Goal: Task Accomplishment & Management: Manage account settings

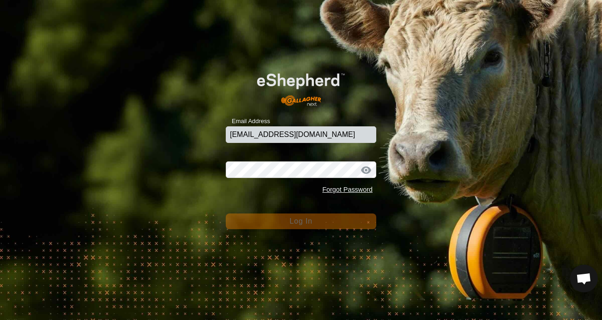
type input "[EMAIL_ADDRESS][DOMAIN_NAME]"
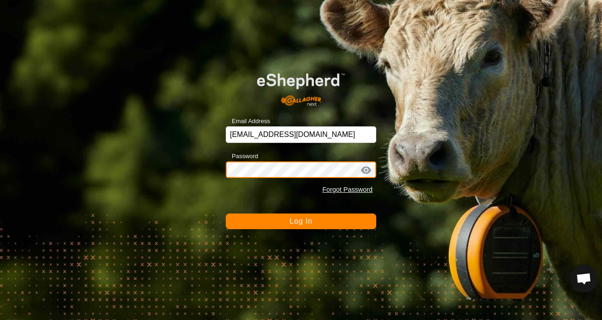
click at [301, 221] on button "Log In" at bounding box center [301, 222] width 150 height 16
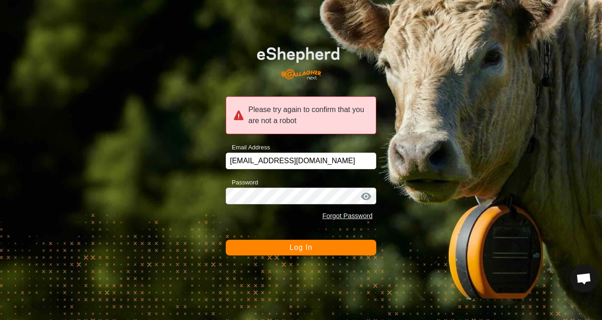
click at [293, 245] on span "Log In" at bounding box center [300, 248] width 23 height 8
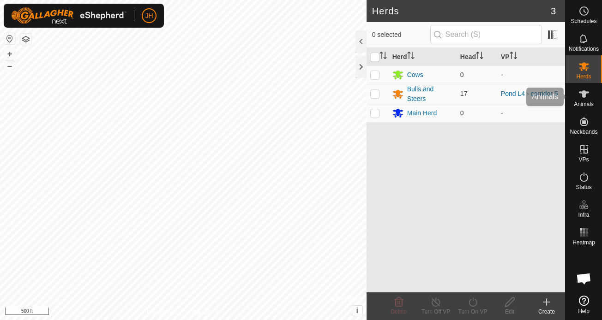
click at [583, 97] on icon at bounding box center [584, 93] width 10 height 7
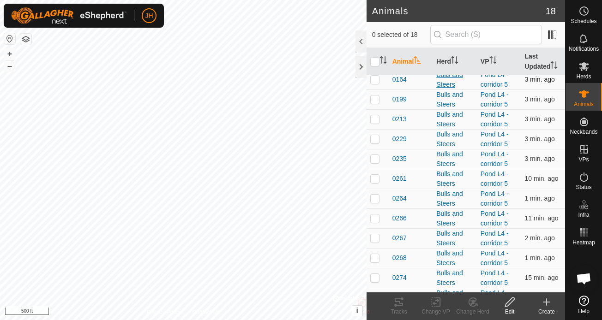
scroll to position [85, 0]
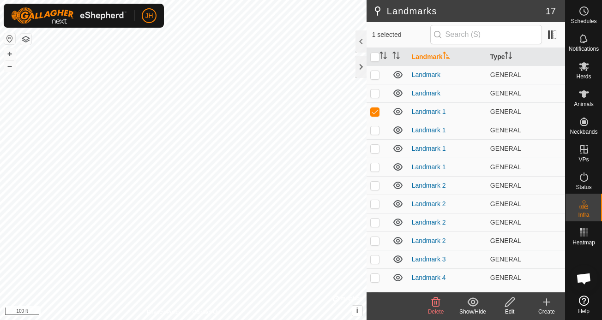
checkbox input "false"
checkbox input "true"
click at [376, 97] on td at bounding box center [377, 93] width 22 height 18
checkbox input "true"
click at [374, 73] on p-checkbox at bounding box center [374, 74] width 9 height 7
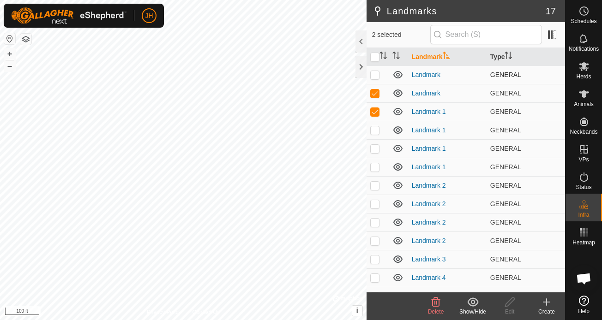
checkbox input "true"
click at [377, 130] on p-checkbox at bounding box center [374, 129] width 9 height 7
checkbox input "true"
click at [376, 148] on p-checkbox at bounding box center [374, 148] width 9 height 7
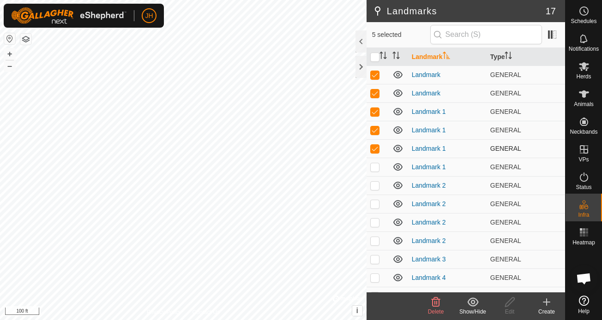
checkbox input "false"
click at [378, 167] on p-checkbox at bounding box center [374, 166] width 9 height 7
checkbox input "false"
click at [375, 188] on p-checkbox at bounding box center [374, 185] width 9 height 7
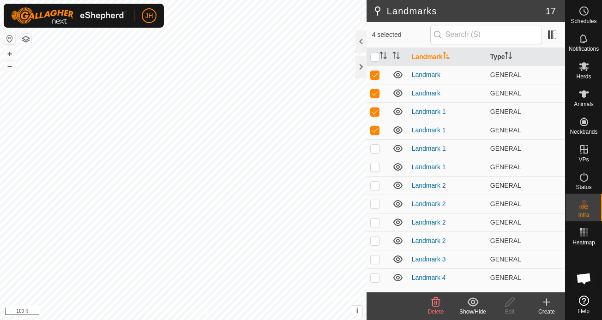
checkbox input "true"
click at [375, 204] on p-checkbox at bounding box center [374, 203] width 9 height 7
checkbox input "true"
click at [375, 221] on p-checkbox at bounding box center [374, 222] width 9 height 7
checkbox input "true"
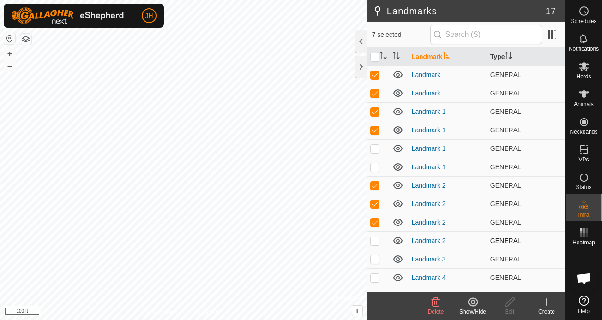
click at [375, 244] on p-checkbox at bounding box center [374, 240] width 9 height 7
checkbox input "true"
click at [376, 150] on p-checkbox at bounding box center [374, 148] width 9 height 7
checkbox input "true"
click at [437, 306] on icon at bounding box center [436, 302] width 9 height 9
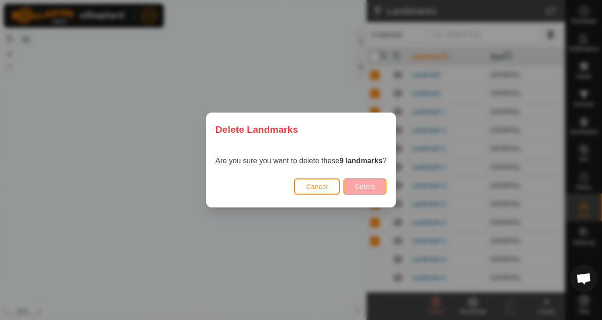
click at [375, 186] on span "Delete" at bounding box center [365, 186] width 20 height 7
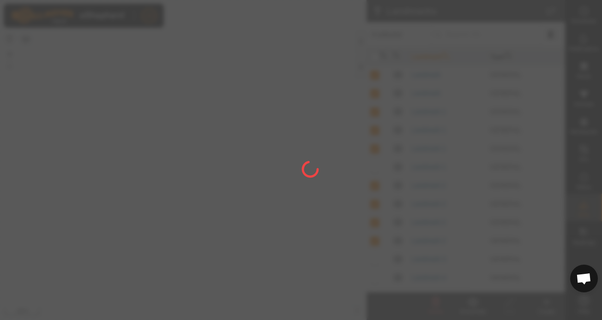
checkbox input "false"
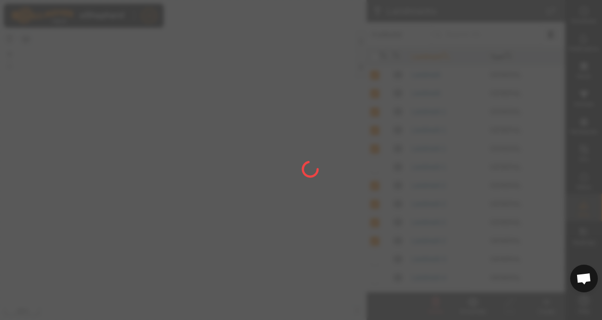
checkbox input "false"
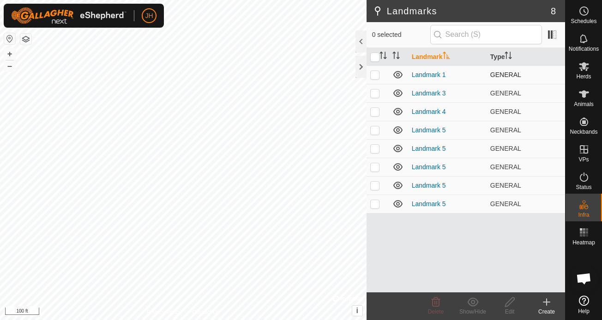
click at [373, 73] on p-checkbox at bounding box center [374, 74] width 9 height 7
checkbox input "true"
click at [376, 92] on p-checkbox at bounding box center [374, 93] width 9 height 7
checkbox input "true"
click at [376, 114] on p-checkbox at bounding box center [374, 111] width 9 height 7
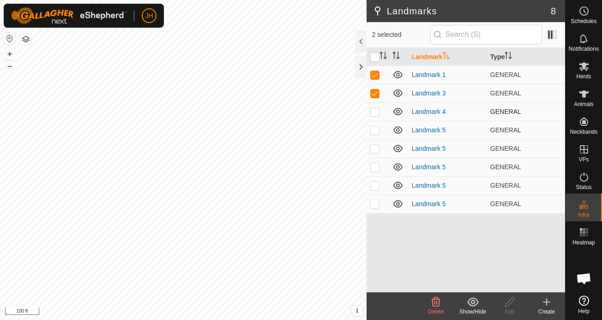
checkbox input "true"
click at [433, 301] on icon at bounding box center [435, 302] width 11 height 11
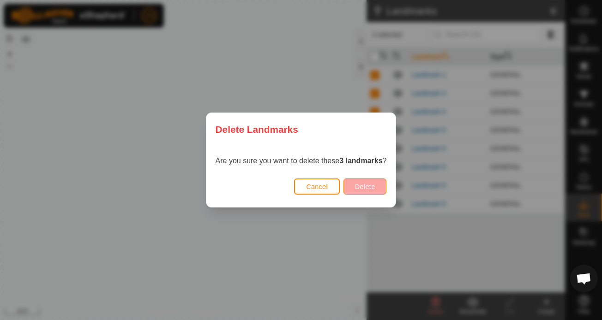
click at [365, 191] on button "Delete" at bounding box center [364, 187] width 43 height 16
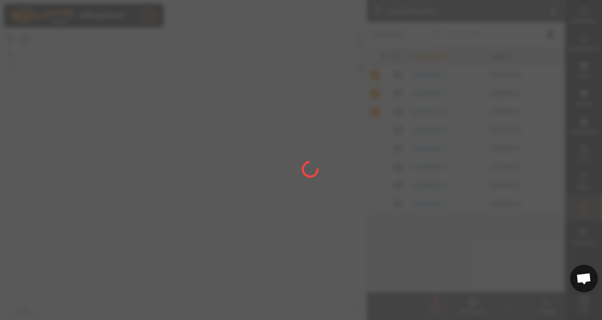
checkbox input "false"
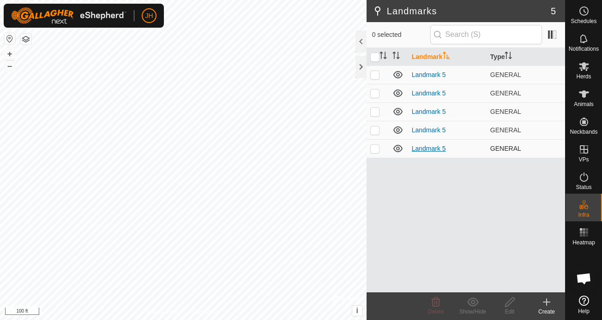
click at [435, 148] on link "Landmark 5" at bounding box center [429, 148] width 34 height 7
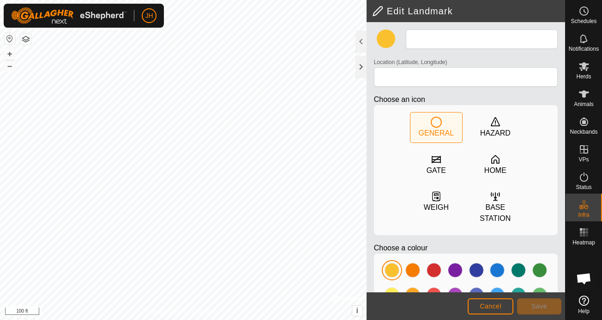
type input "Landmark 5"
type input "36.449660, -95.080301"
click at [491, 302] on button "Cancel" at bounding box center [491, 307] width 46 height 16
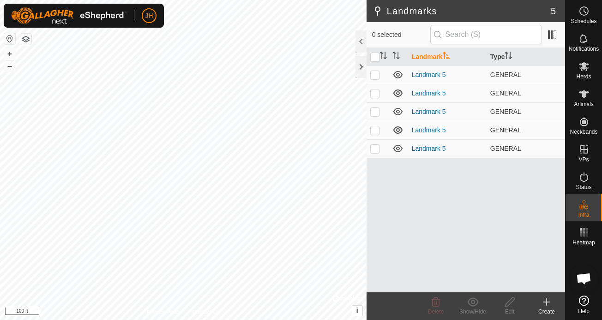
click at [376, 132] on p-checkbox at bounding box center [374, 129] width 9 height 7
checkbox input "true"
click at [376, 112] on p-checkbox at bounding box center [374, 111] width 9 height 7
checkbox input "true"
click at [374, 96] on p-checkbox at bounding box center [374, 93] width 9 height 7
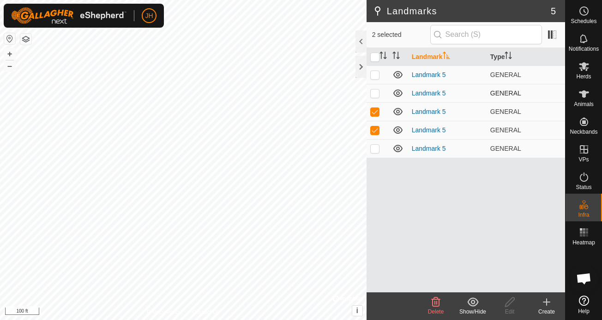
checkbox input "true"
click at [375, 75] on p-checkbox at bounding box center [374, 74] width 9 height 7
checkbox input "true"
click at [377, 150] on p-checkbox at bounding box center [374, 148] width 9 height 7
checkbox input "true"
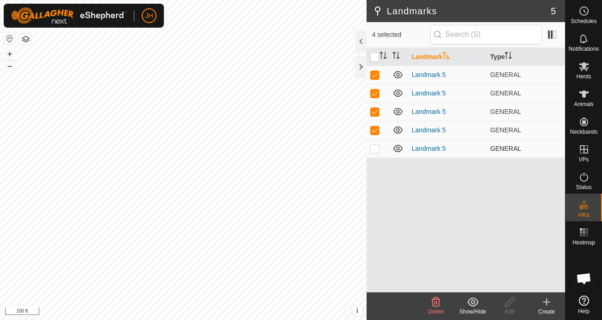
checkbox input "true"
click at [377, 150] on p-checkbox at bounding box center [374, 148] width 9 height 7
checkbox input "false"
click at [375, 129] on p-checkbox at bounding box center [374, 129] width 9 height 7
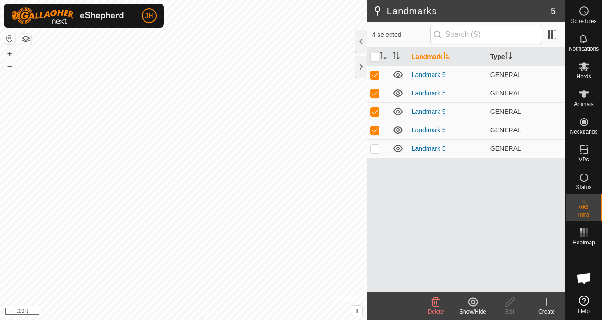
checkbox input "false"
click at [375, 114] on p-checkbox at bounding box center [374, 111] width 9 height 7
checkbox input "false"
click at [376, 92] on p-checkbox at bounding box center [374, 93] width 9 height 7
checkbox input "false"
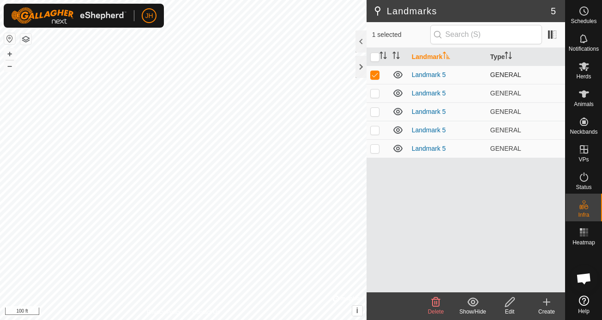
click at [375, 77] on p-checkbox at bounding box center [374, 74] width 9 height 7
checkbox input "false"
click at [377, 152] on p-checkbox at bounding box center [374, 148] width 9 height 7
click at [375, 152] on p-checkbox at bounding box center [374, 148] width 9 height 7
checkbox input "false"
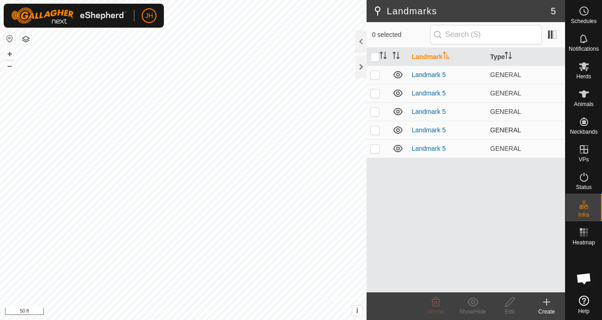
click at [374, 129] on p-checkbox at bounding box center [374, 129] width 9 height 7
checkbox input "false"
click at [375, 149] on p-checkbox at bounding box center [374, 148] width 9 height 7
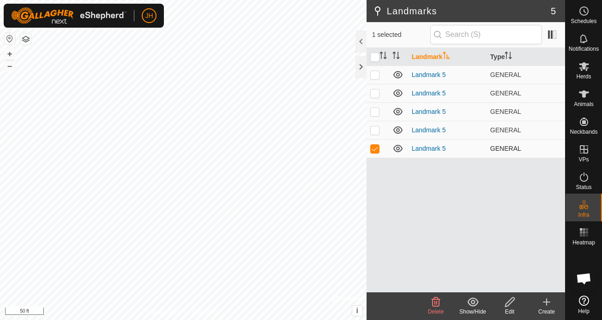
checkbox input "false"
click at [584, 95] on icon at bounding box center [584, 93] width 10 height 7
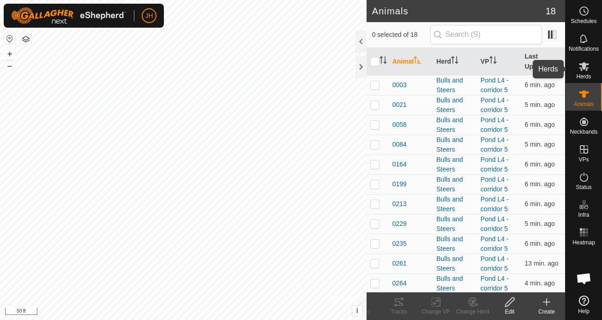
click at [581, 76] on span "Herds" at bounding box center [583, 77] width 15 height 6
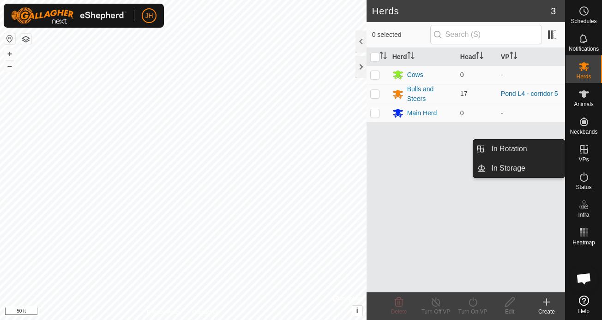
click at [548, 150] on link "In Rotation" at bounding box center [525, 149] width 79 height 18
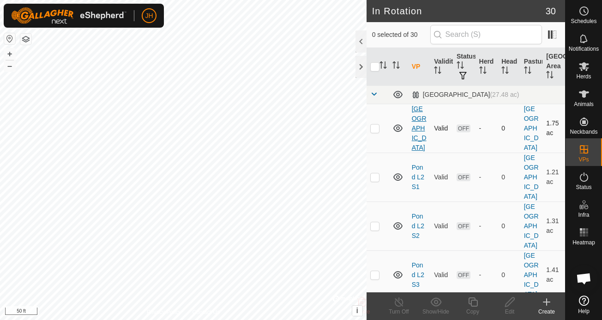
click at [418, 132] on link "[GEOGRAPHIC_DATA]" at bounding box center [419, 128] width 15 height 46
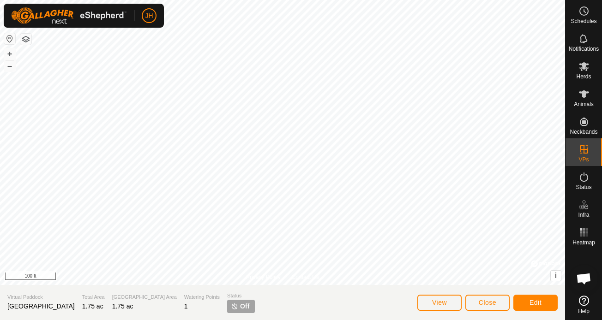
click at [475, 305] on button "Close" at bounding box center [487, 303] width 44 height 16
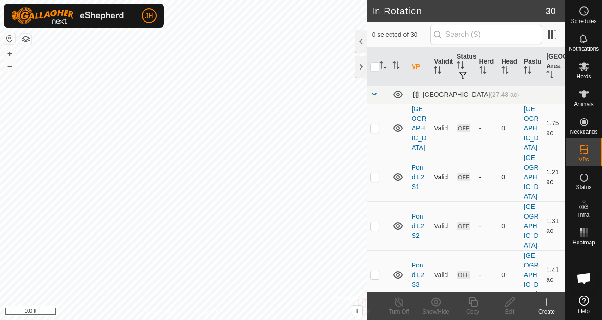
click at [378, 174] on p-checkbox at bounding box center [374, 177] width 9 height 7
click at [375, 174] on p-checkbox at bounding box center [374, 177] width 9 height 7
checkbox input "false"
click at [415, 173] on td "Pond L2 S1" at bounding box center [419, 177] width 23 height 49
click at [416, 167] on link "Pond L2 S1" at bounding box center [418, 177] width 12 height 27
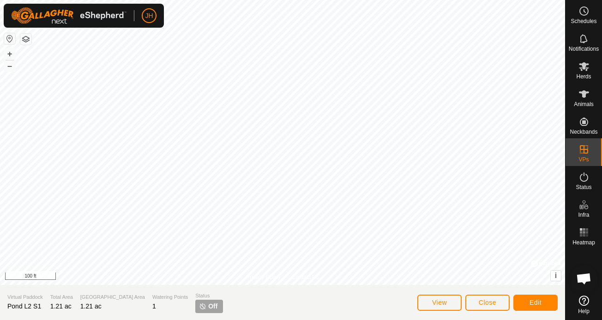
click at [490, 304] on span "Close" at bounding box center [488, 302] width 18 height 7
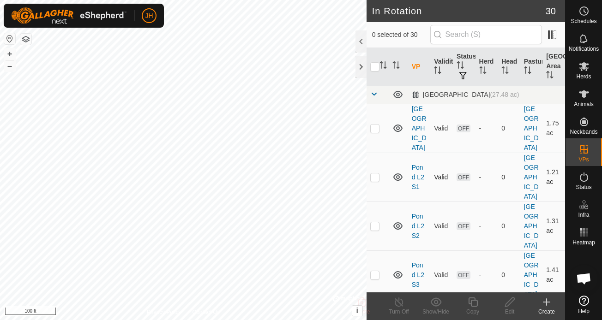
click at [396, 174] on icon at bounding box center [397, 177] width 9 height 7
click at [396, 172] on icon at bounding box center [397, 177] width 11 height 11
click at [375, 174] on p-checkbox at bounding box center [374, 177] width 9 height 7
checkbox input "false"
